Goal: Check status: Check status

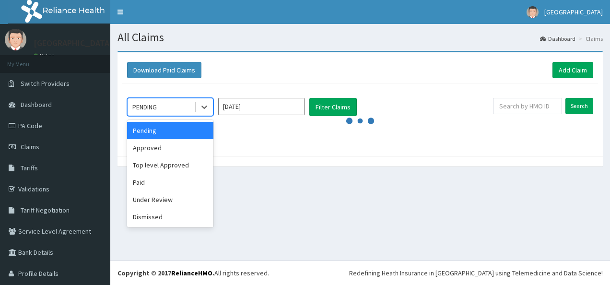
click at [147, 103] on div "PENDING" at bounding box center [144, 107] width 24 height 10
click at [154, 143] on div "Approved" at bounding box center [170, 147] width 86 height 17
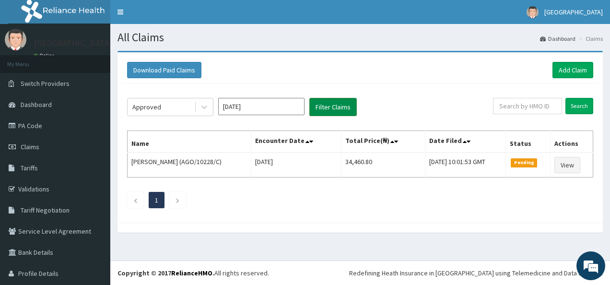
click at [330, 106] on button "Filter Claims" at bounding box center [333, 107] width 48 height 18
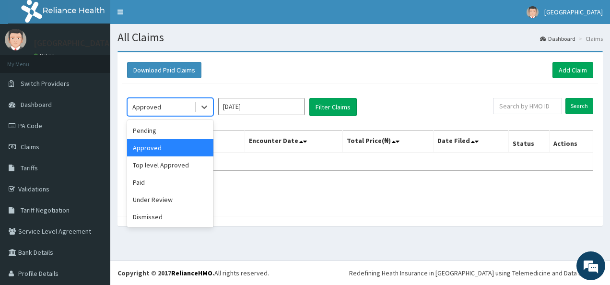
click at [169, 105] on div "Approved" at bounding box center [161, 106] width 67 height 15
click at [153, 202] on div "Under Review" at bounding box center [170, 199] width 86 height 17
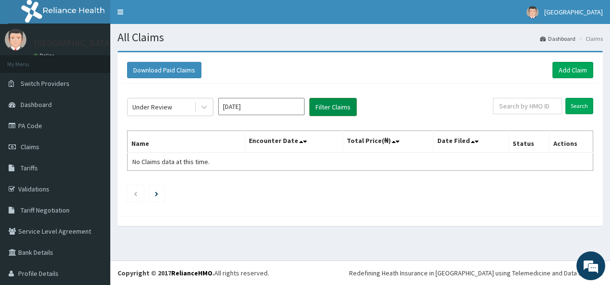
click at [330, 102] on button "Filter Claims" at bounding box center [333, 107] width 48 height 18
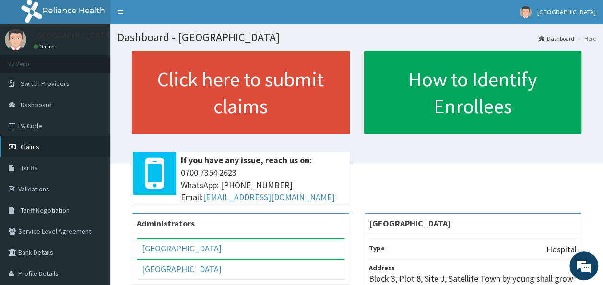
click at [31, 145] on span "Claims" at bounding box center [30, 147] width 19 height 9
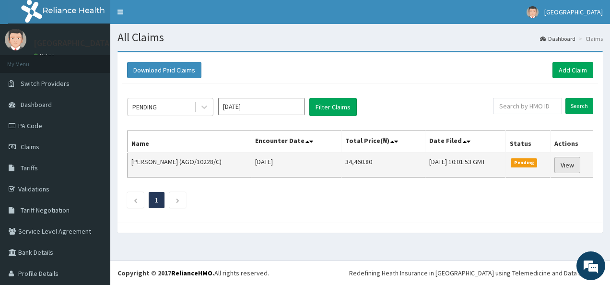
click at [561, 163] on link "View" at bounding box center [568, 165] width 26 height 16
